Goal: Task Accomplishment & Management: Manage account settings

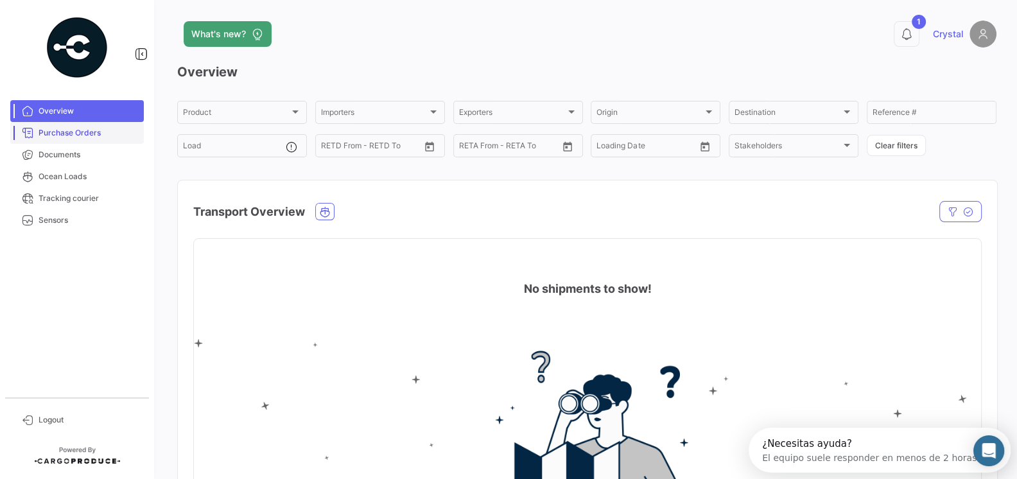
click at [62, 132] on span "Purchase Orders" at bounding box center [89, 133] width 100 height 12
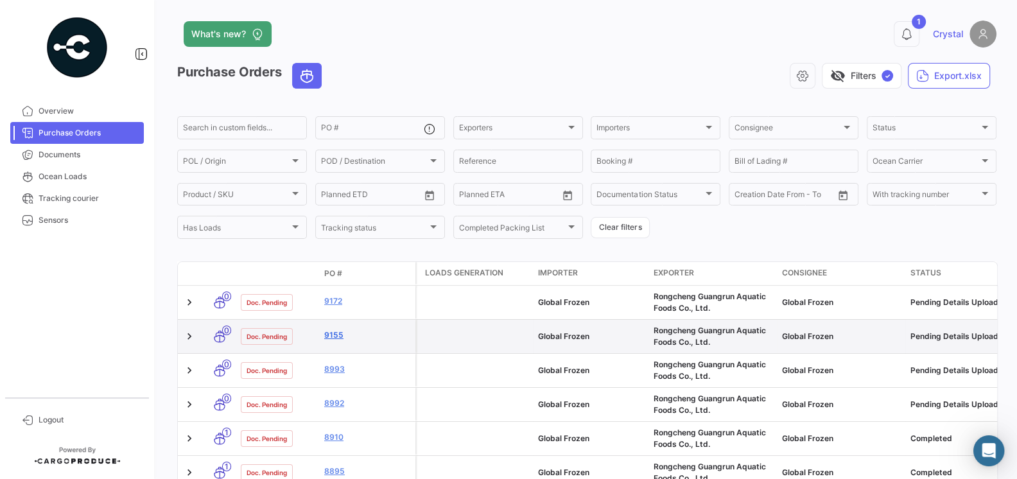
click at [336, 331] on link "9155" at bounding box center [367, 335] width 86 height 12
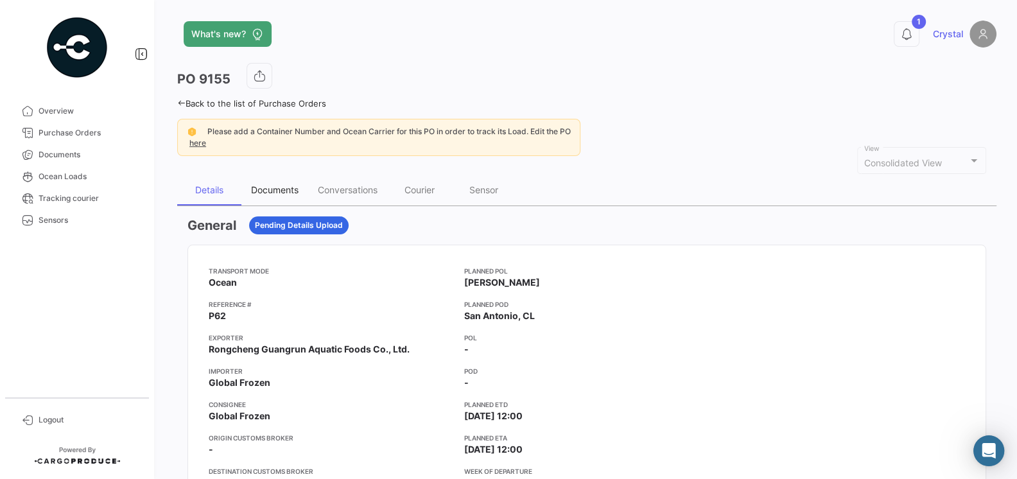
click at [277, 191] on div "Documents" at bounding box center [275, 189] width 48 height 11
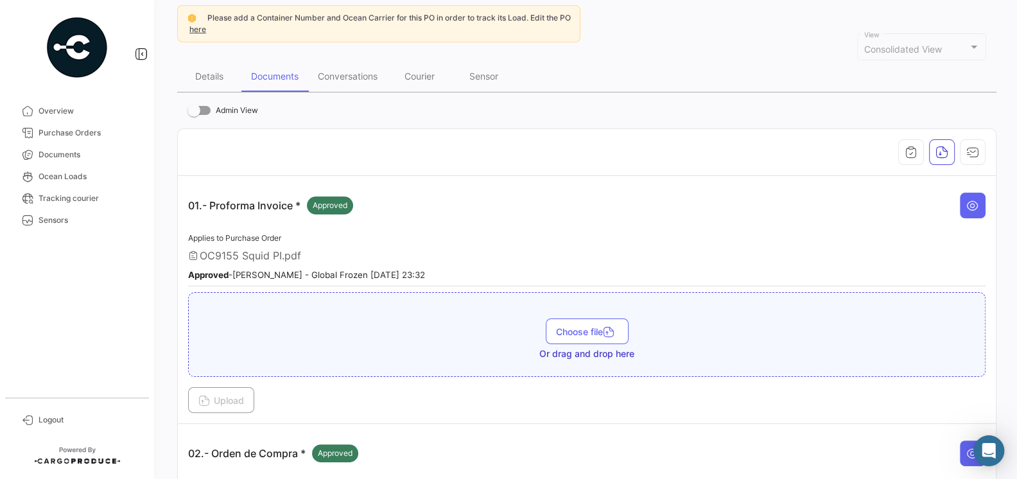
scroll to position [56, 0]
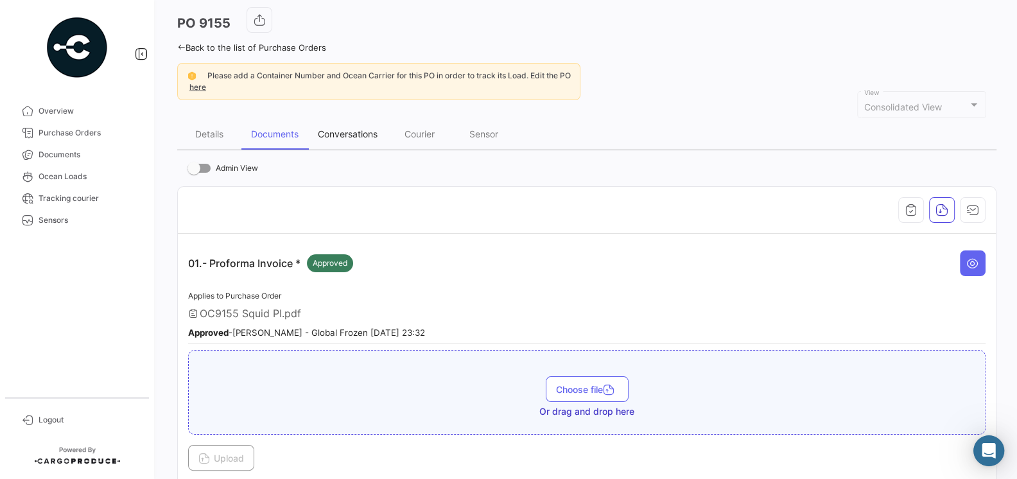
click at [355, 136] on div "Conversations" at bounding box center [348, 133] width 60 height 11
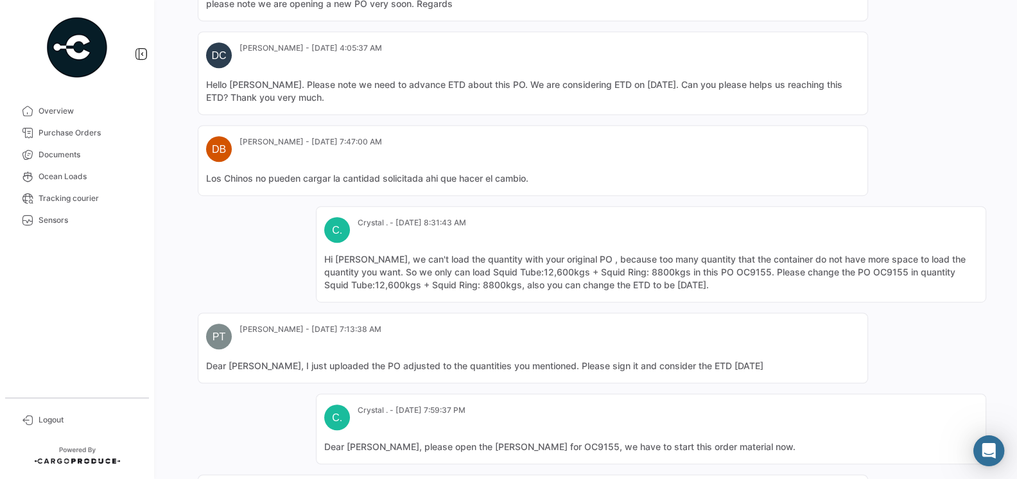
scroll to position [774, 0]
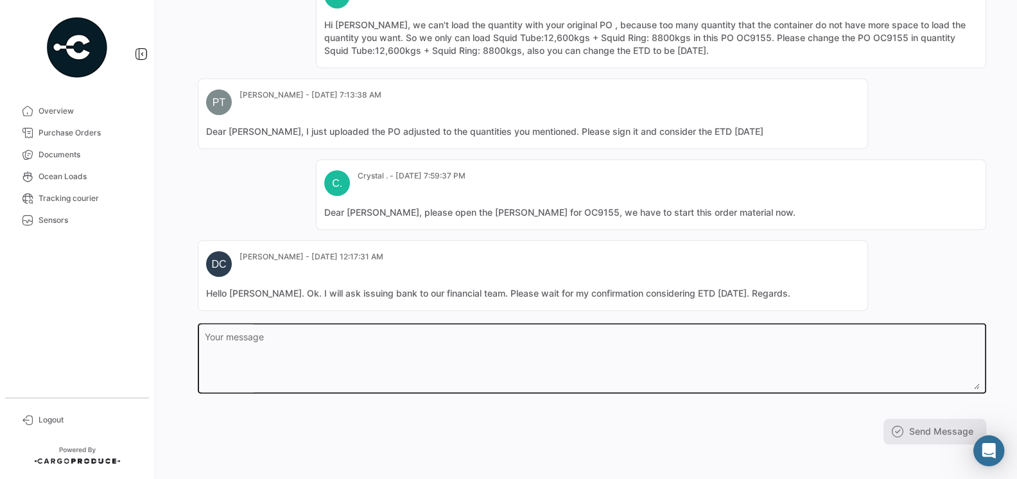
click at [370, 333] on textarea "Your message" at bounding box center [592, 361] width 775 height 57
